Goal: Navigation & Orientation: Find specific page/section

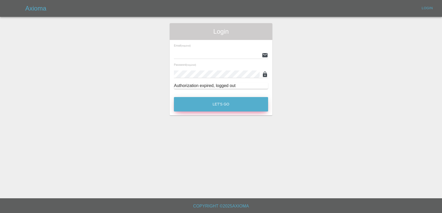
type input "[EMAIL_ADDRESS][DOMAIN_NAME]"
click at [253, 98] on button "Let's Go" at bounding box center [221, 104] width 94 height 14
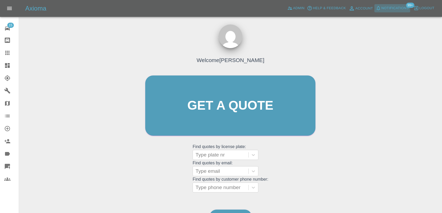
click at [388, 10] on span "Notifications" at bounding box center [394, 8] width 27 height 6
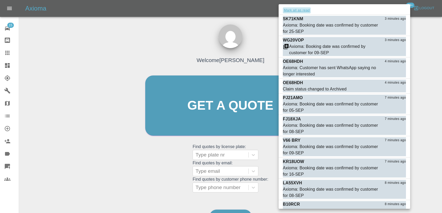
click at [307, 12] on button "Mark all as read" at bounding box center [297, 10] width 28 height 6
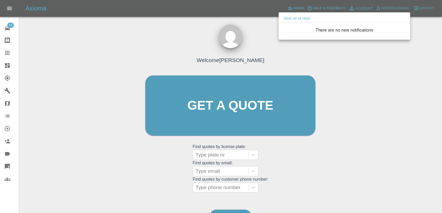
click at [269, 34] on div at bounding box center [221, 106] width 442 height 213
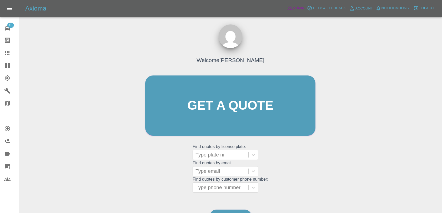
click at [297, 8] on span "Admin" at bounding box center [299, 8] width 12 height 6
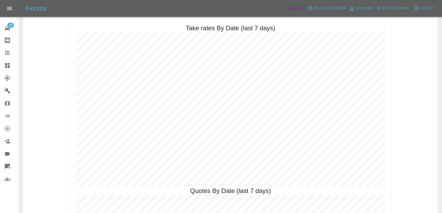
scroll to position [772, 0]
